Goal: Browse casually

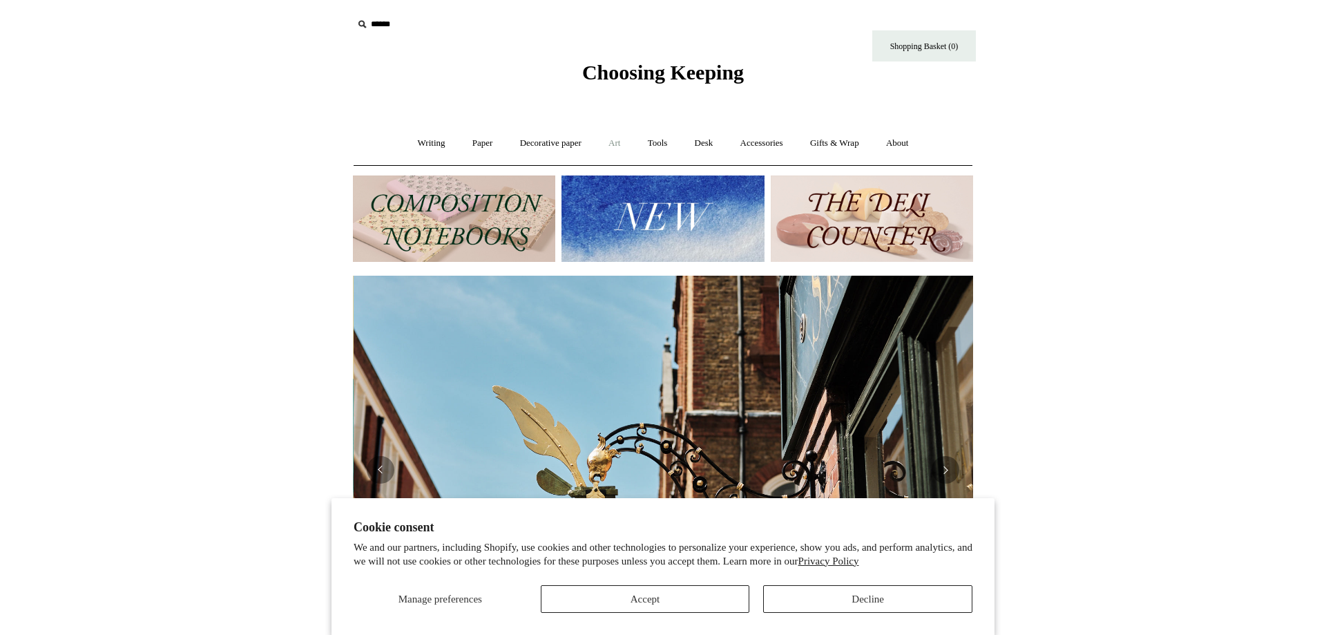
scroll to position [0, 620]
click at [656, 144] on link "Tools +" at bounding box center [657, 143] width 45 height 37
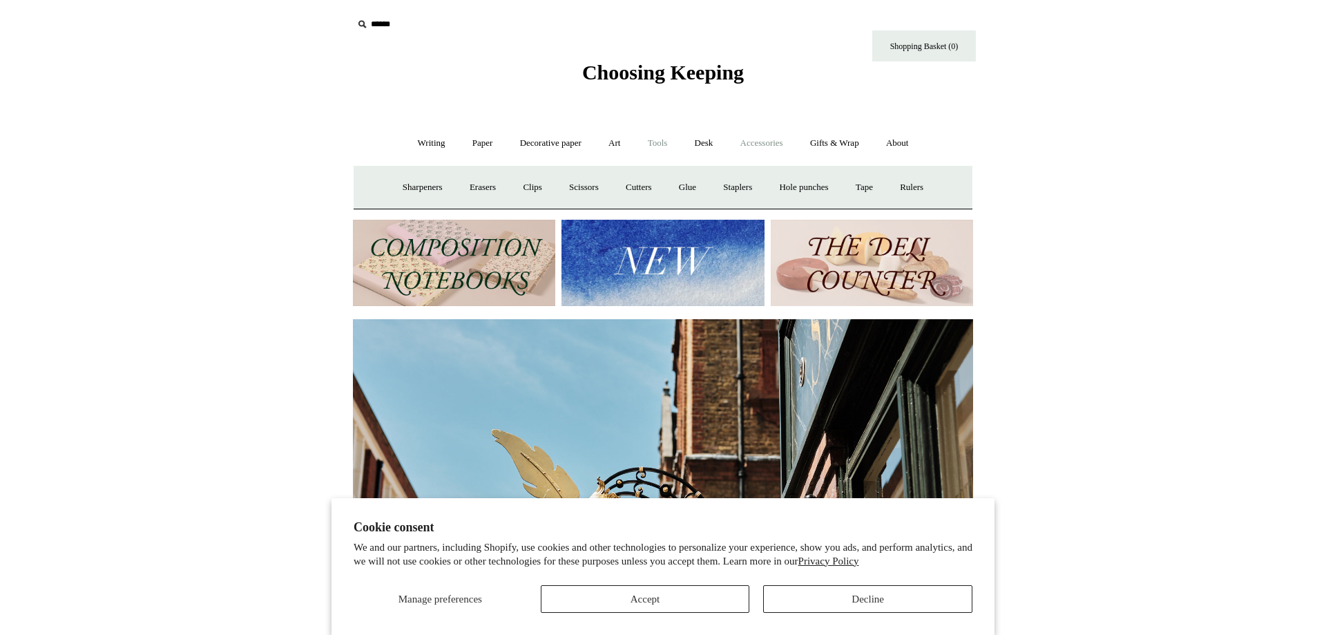
click at [767, 139] on link "Accessories +" at bounding box center [762, 143] width 68 height 37
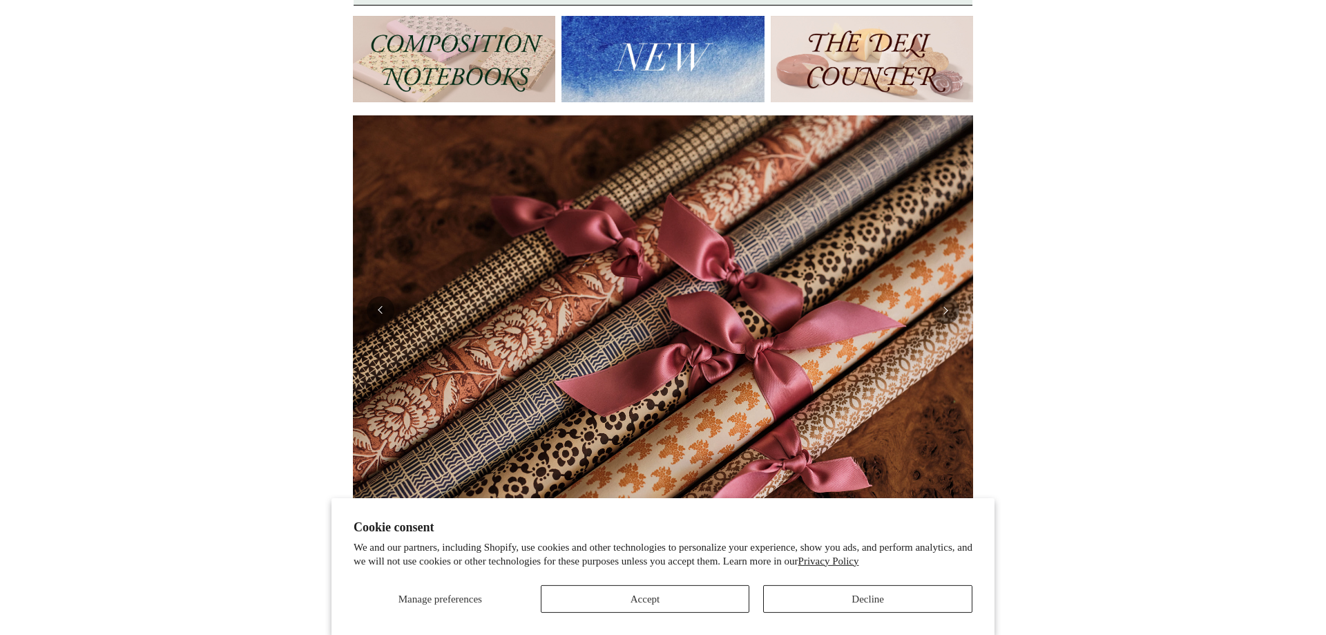
scroll to position [0, 0]
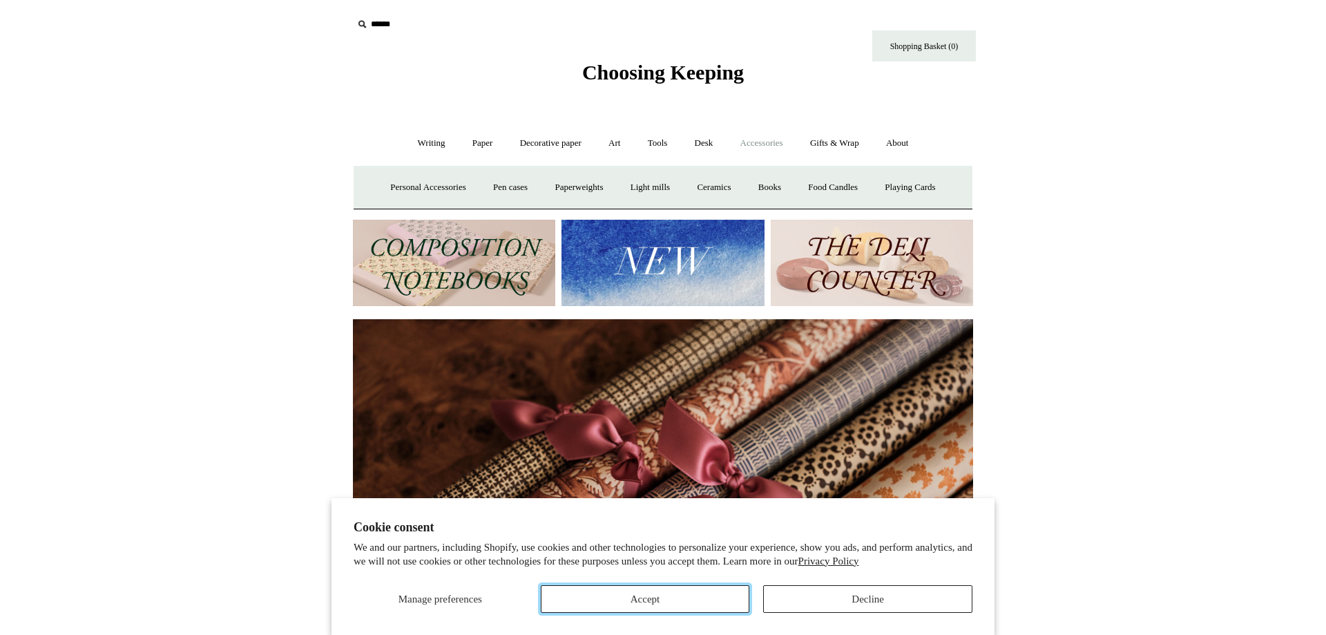
click at [649, 597] on button "Accept" at bounding box center [645, 599] width 209 height 28
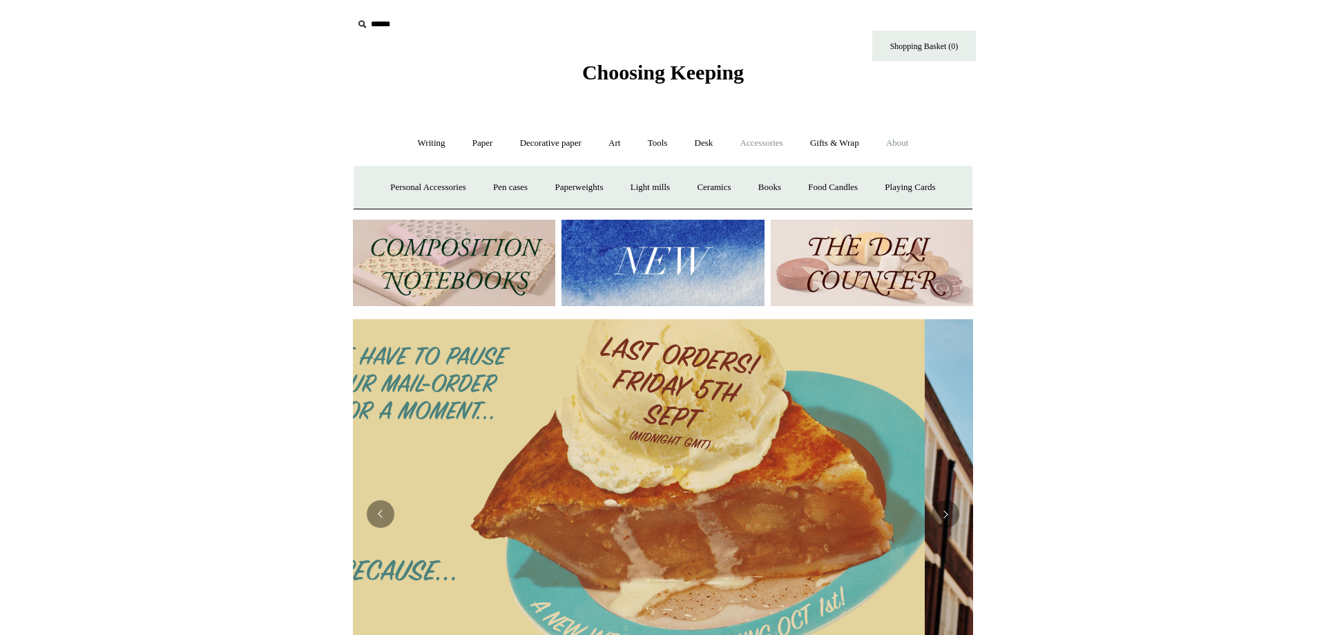
scroll to position [0, 2]
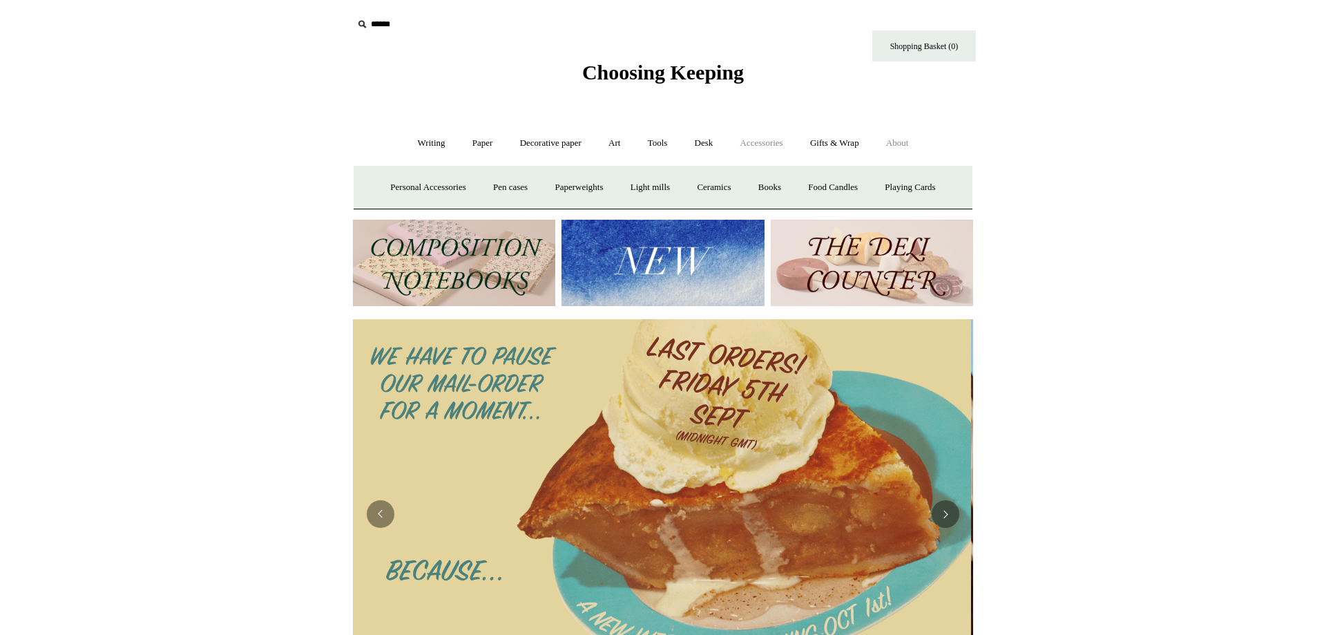
click at [921, 146] on link "About +" at bounding box center [898, 143] width 48 height 37
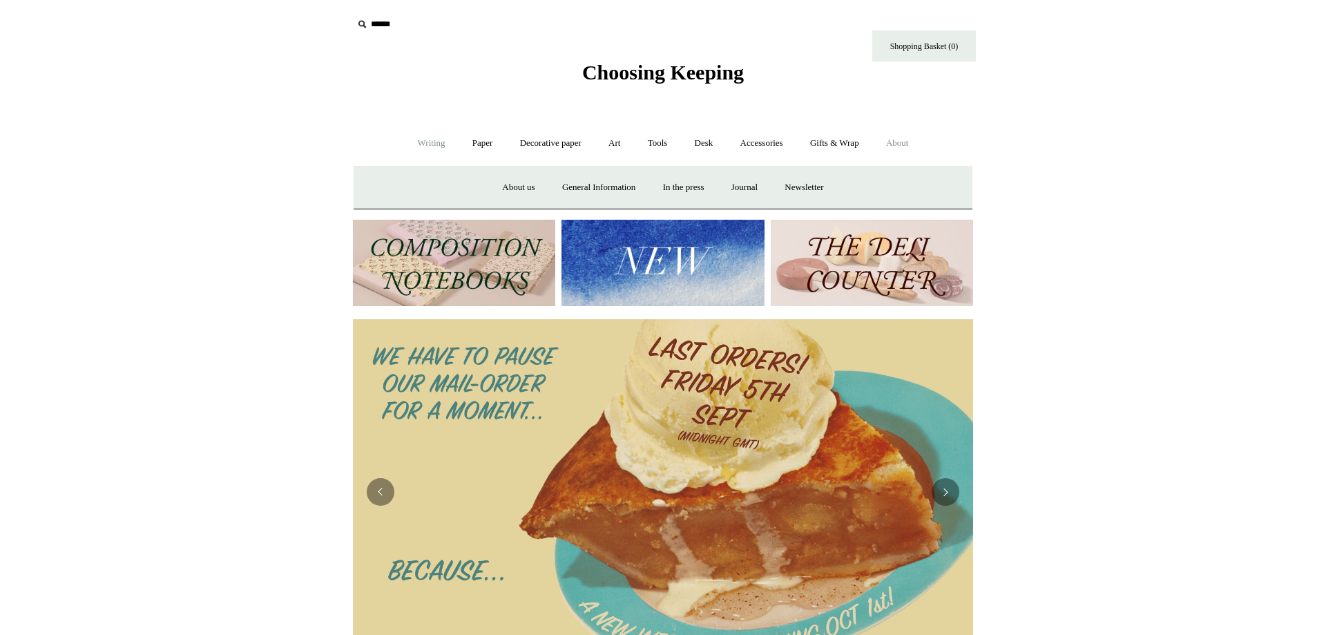
click at [430, 140] on link "Writing +" at bounding box center [431, 143] width 52 height 37
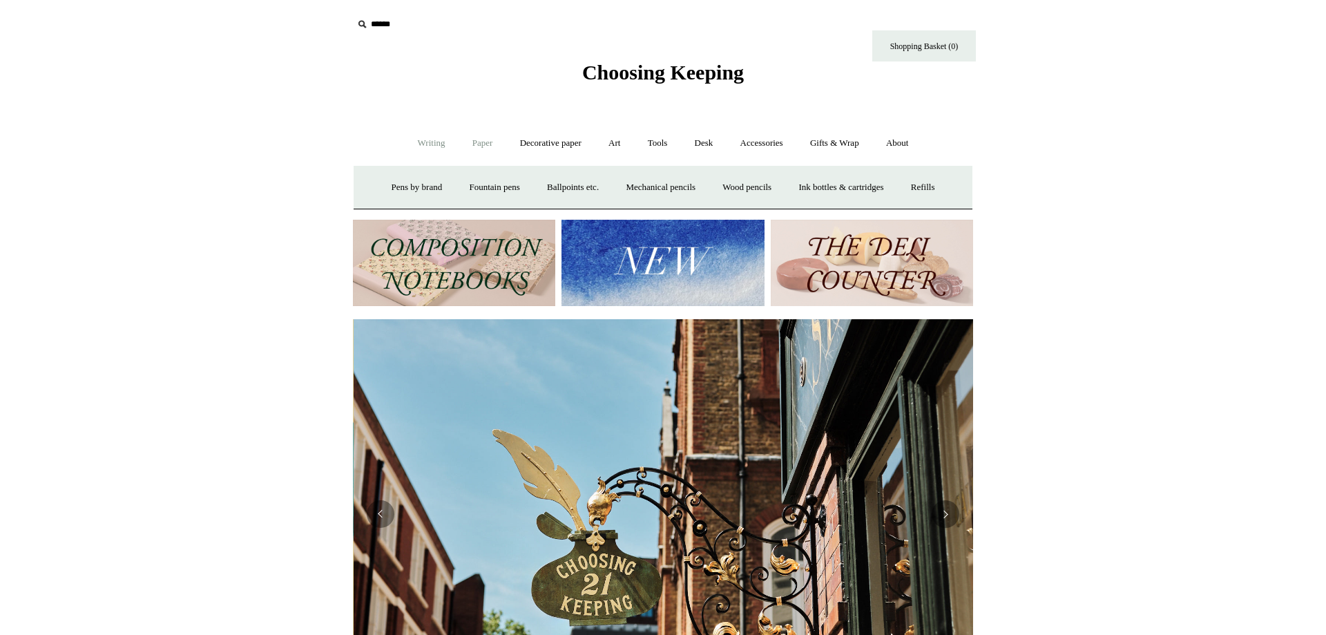
scroll to position [0, 620]
click at [471, 146] on link "Paper +" at bounding box center [483, 143] width 46 height 37
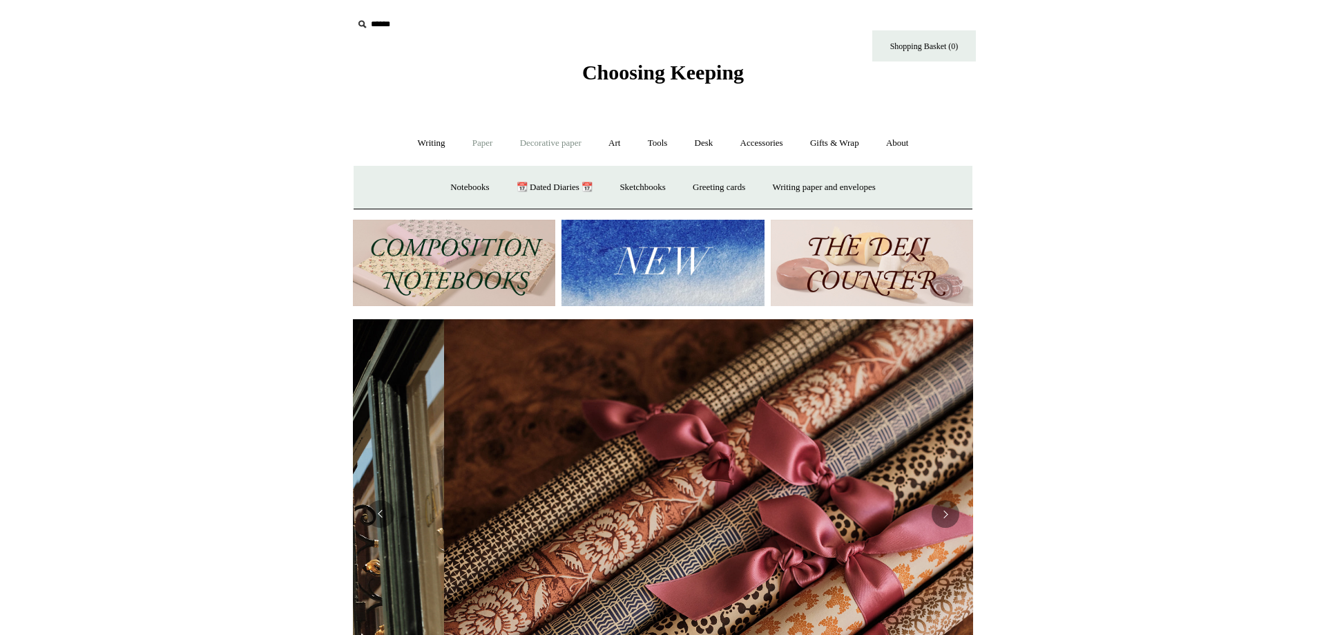
scroll to position [0, 1241]
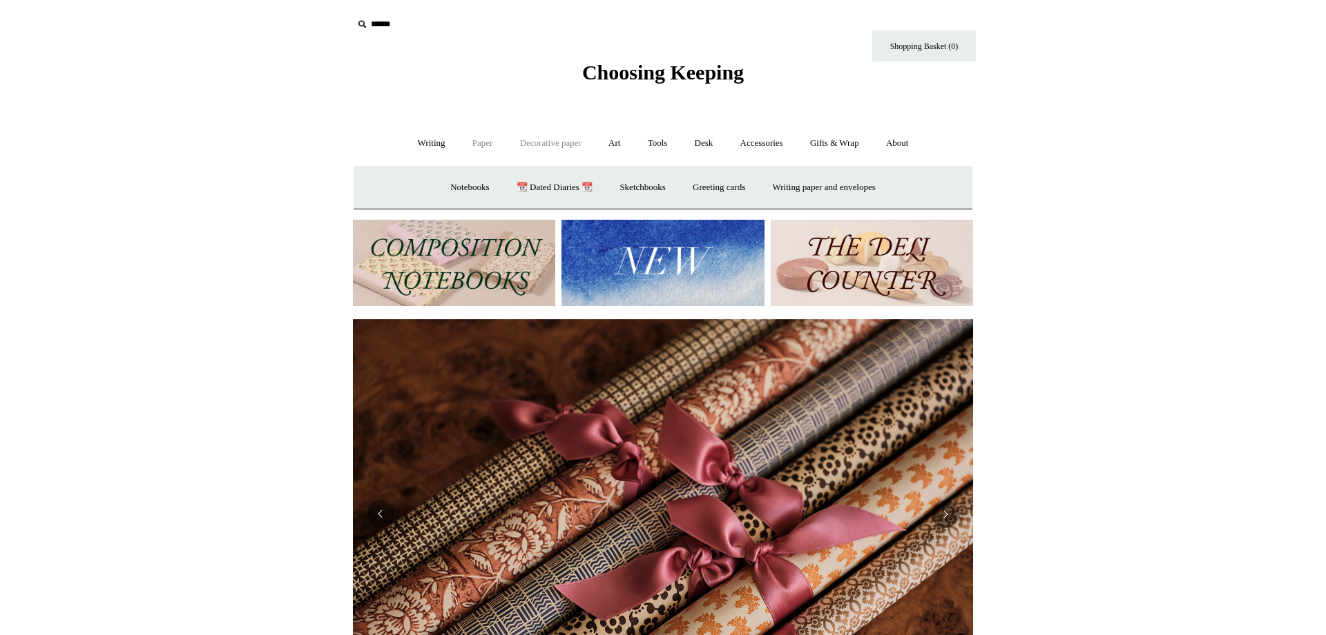
click at [535, 147] on link "Decorative paper +" at bounding box center [551, 143] width 86 height 37
click at [623, 145] on link "Art +" at bounding box center [614, 143] width 37 height 37
click at [668, 144] on link "Tools +" at bounding box center [657, 143] width 45 height 37
click at [761, 146] on link "Accessories +" at bounding box center [762, 143] width 68 height 37
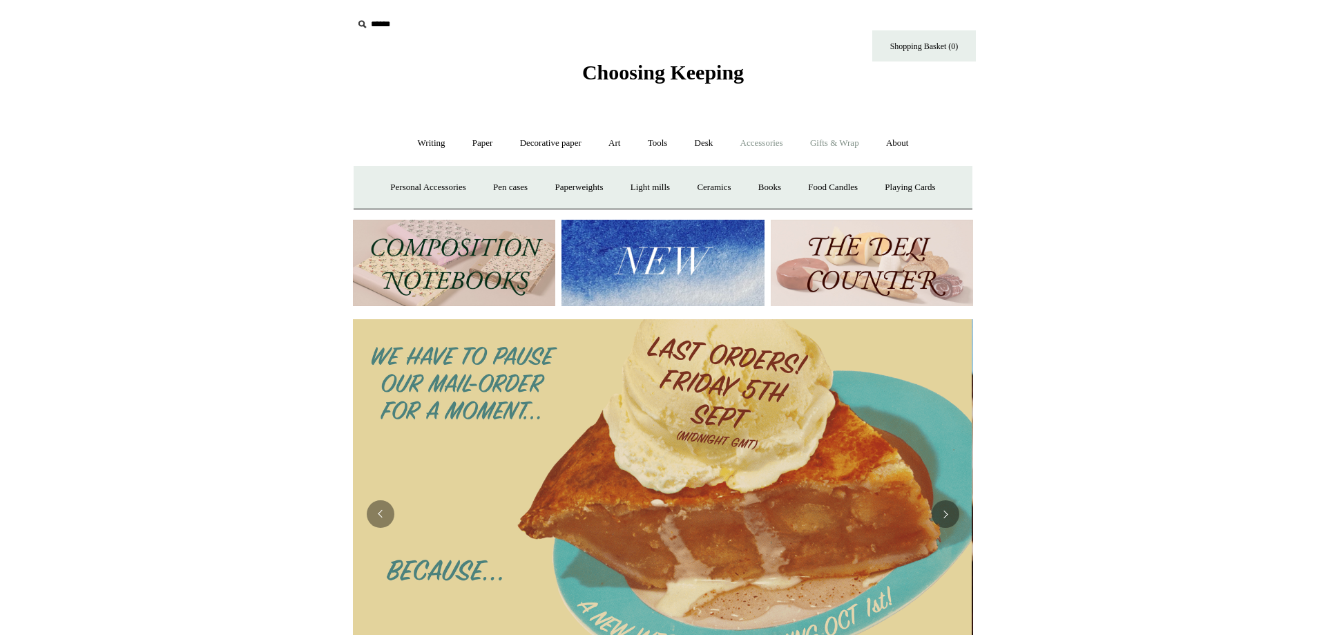
scroll to position [0, 0]
click at [841, 142] on link "Gifts & Wrap +" at bounding box center [835, 143] width 74 height 37
click at [910, 142] on link "About +" at bounding box center [898, 143] width 48 height 37
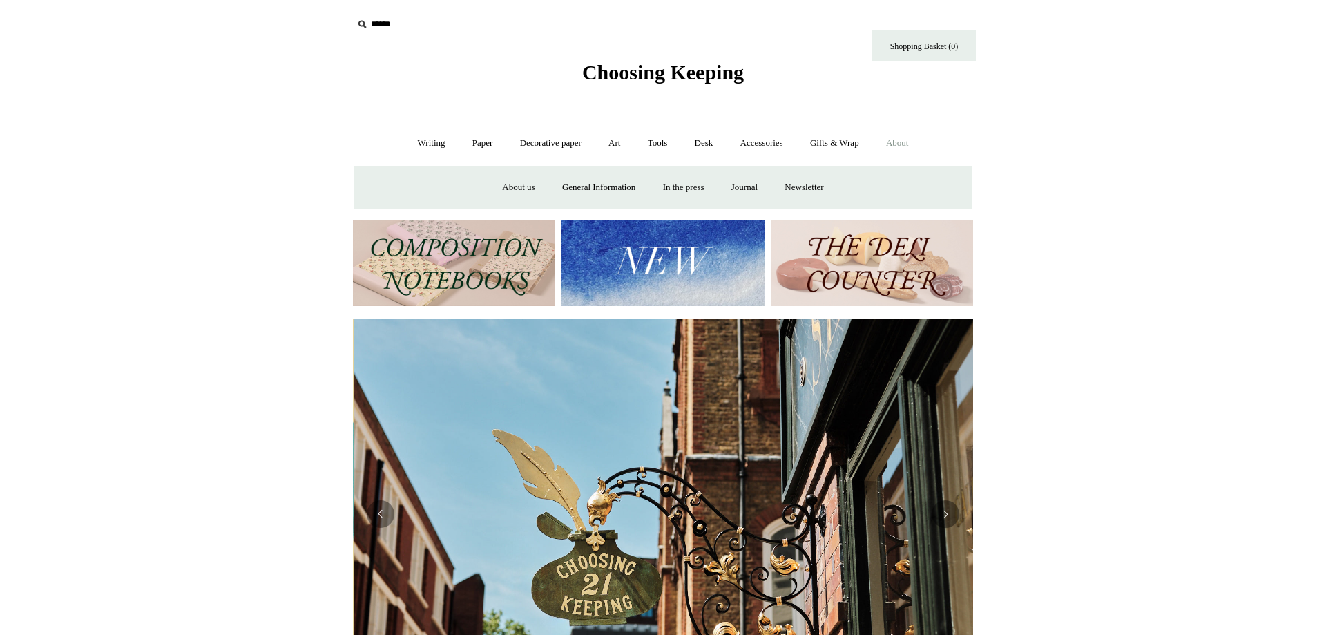
scroll to position [0, 620]
